Goal: Obtain resource: Obtain resource

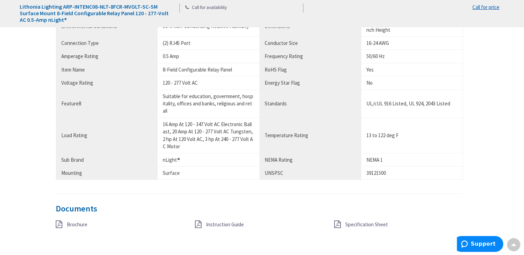
scroll to position [588, 0]
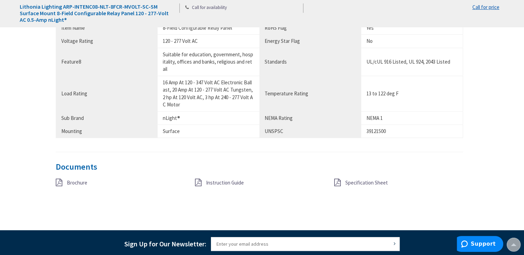
click at [361, 182] on span "Specification Sheet" at bounding box center [366, 183] width 43 height 7
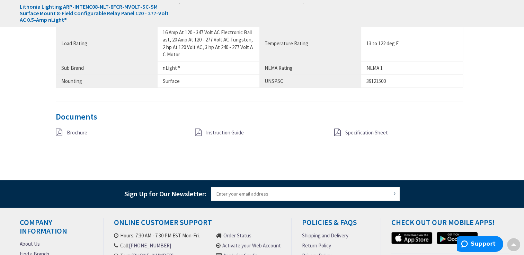
scroll to position [623, 0]
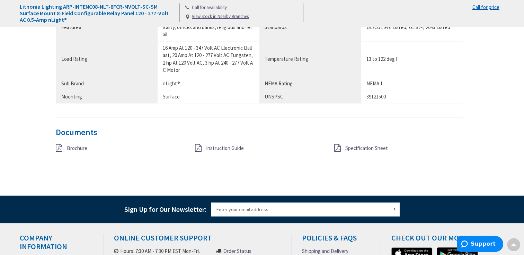
click at [209, 147] on span "Instruction Guide" at bounding box center [225, 148] width 38 height 7
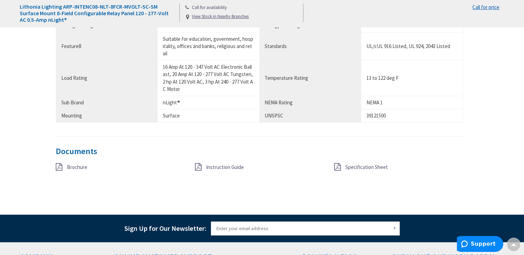
scroll to position [588, 0]
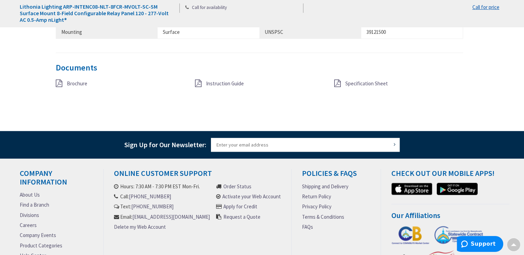
scroll to position [658, 0]
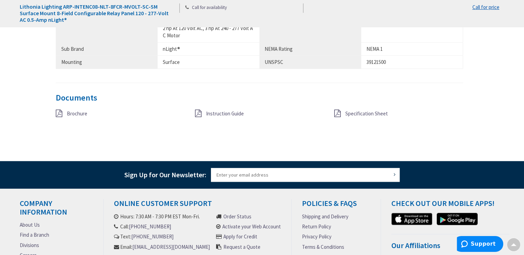
click at [79, 113] on span "Brochure" at bounding box center [77, 113] width 20 height 7
